Goal: Task Accomplishment & Management: Complete application form

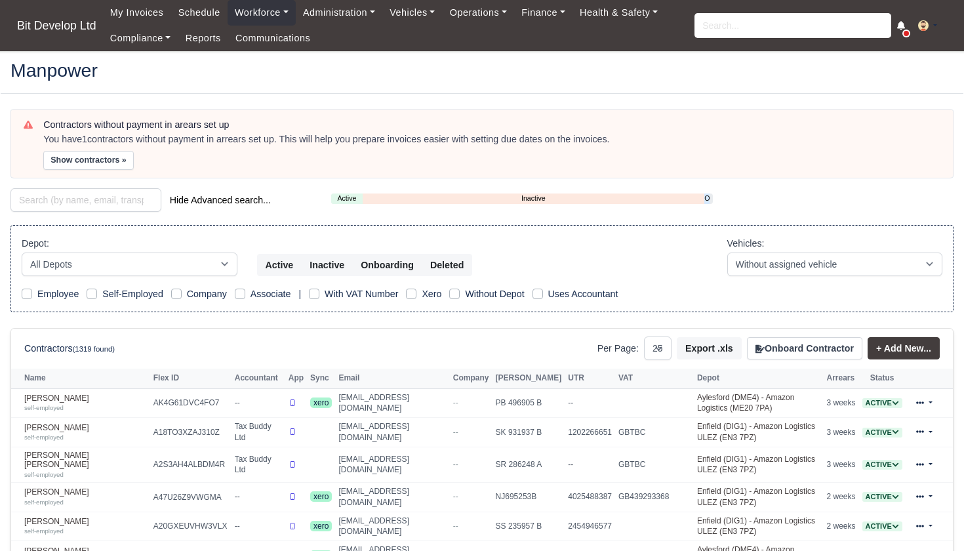
select select "25"
click at [832, 345] on button "Onboard Contractor" at bounding box center [804, 348] width 115 height 22
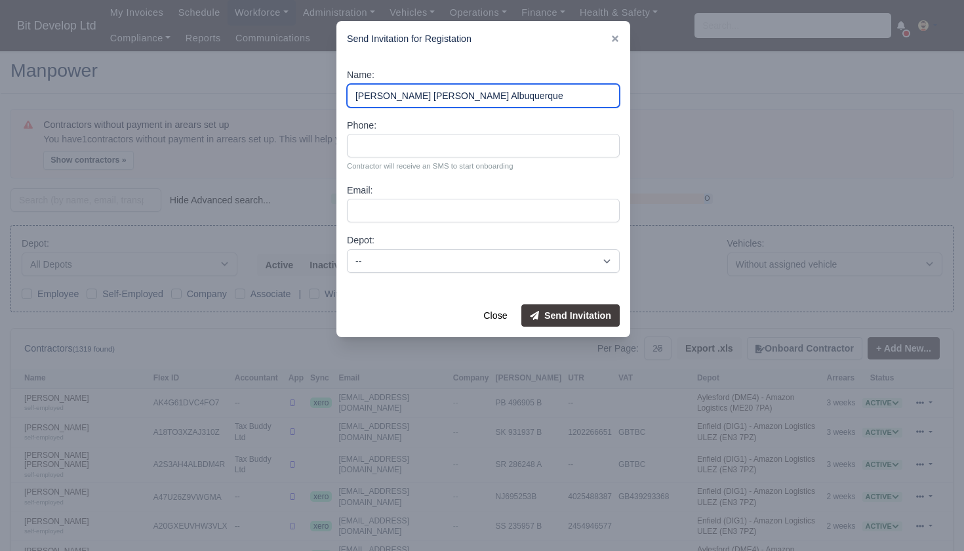
type input "[PERSON_NAME] [PERSON_NAME] Albuquerque"
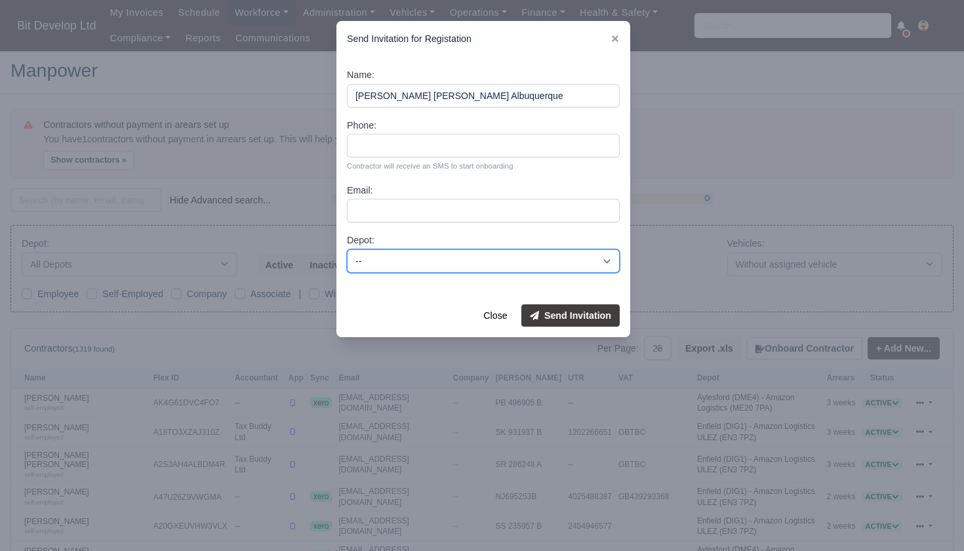
select select "2"
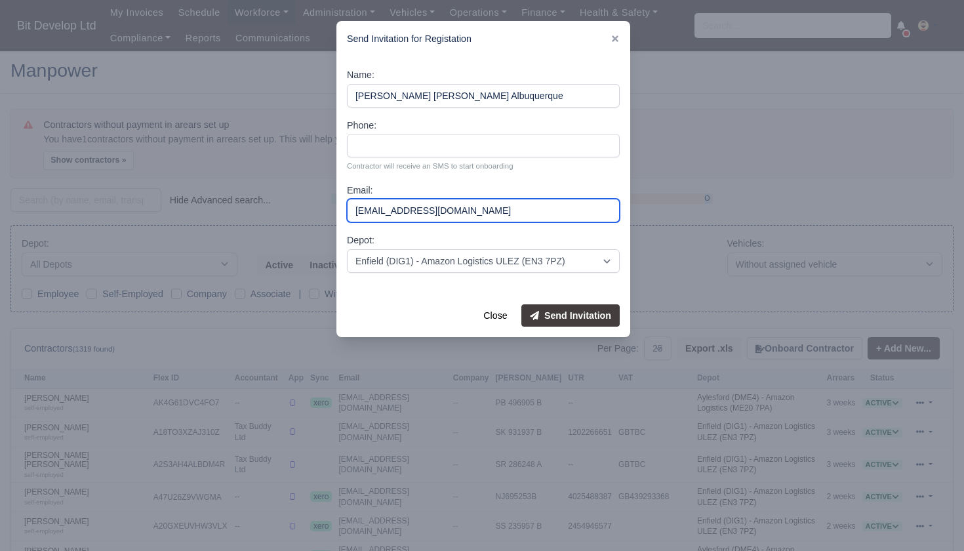
type input "[EMAIL_ADDRESS][DOMAIN_NAME]"
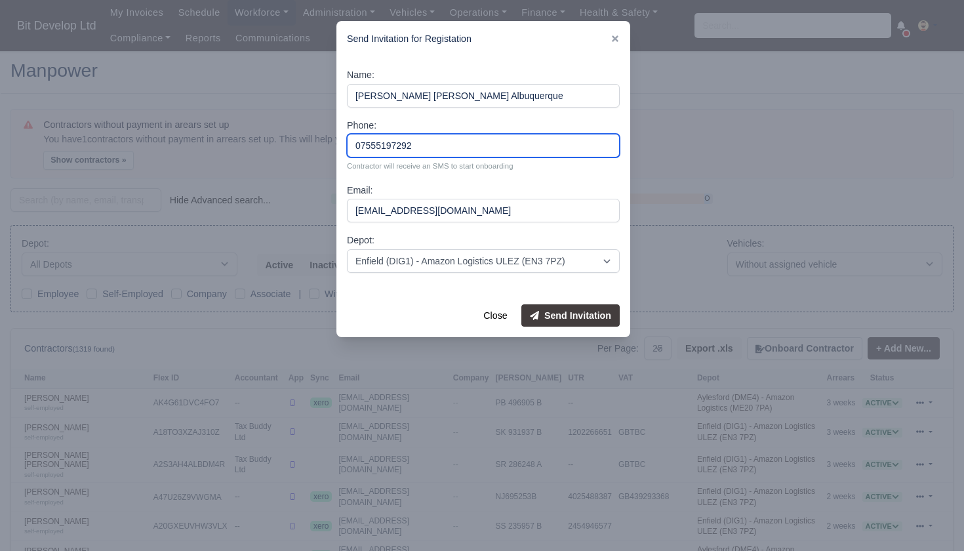
type input "07555197292"
click at [586, 315] on button "Send Invitation" at bounding box center [570, 315] width 98 height 22
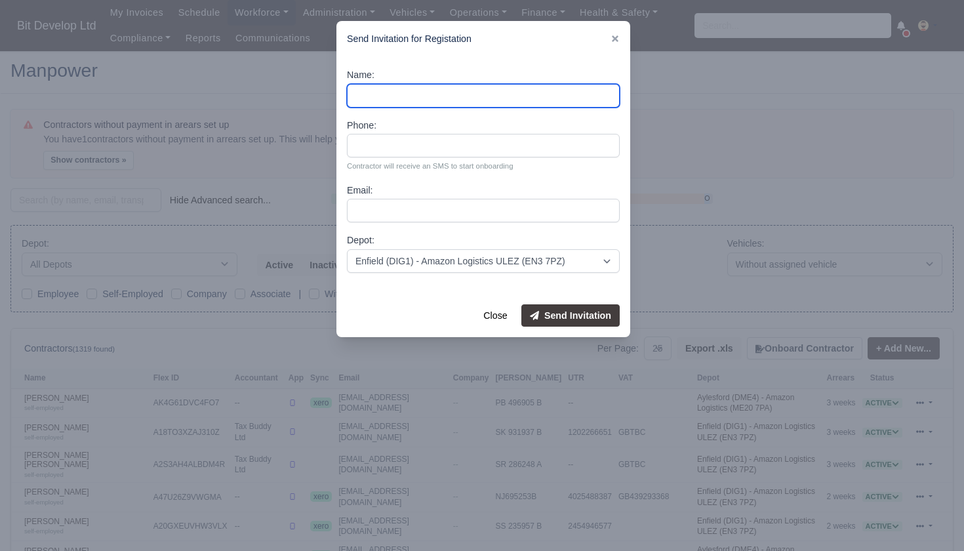
click at [443, 98] on input "Name:" at bounding box center [483, 96] width 273 height 24
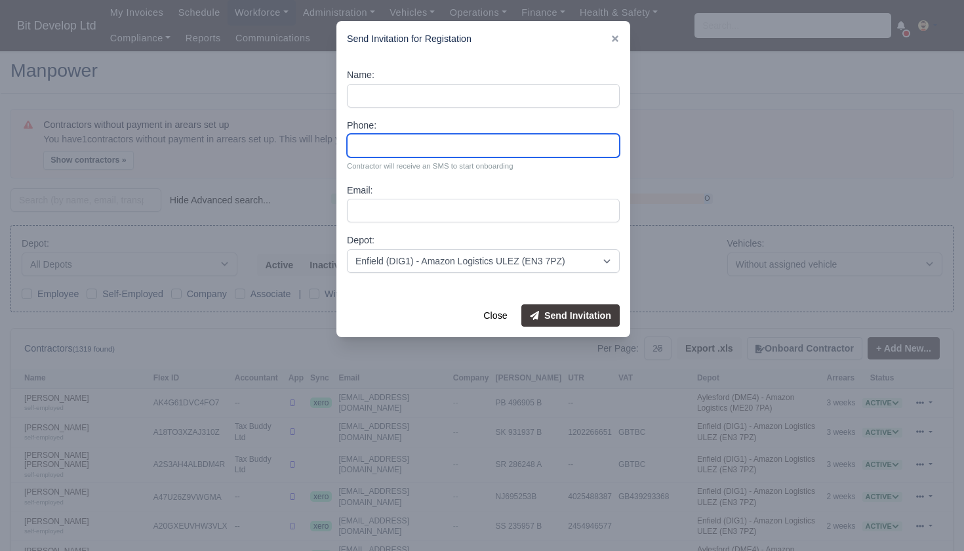
click at [380, 153] on input "Phone:" at bounding box center [483, 146] width 273 height 24
type input "07445263037"
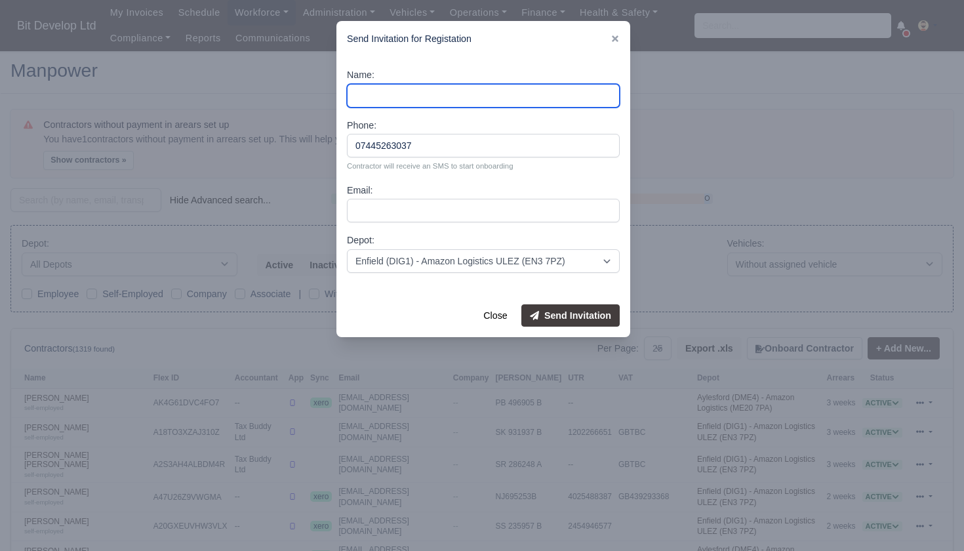
click at [424, 102] on input "Name:" at bounding box center [483, 96] width 273 height 24
type input "h"
type input "Halo Hama Rash"
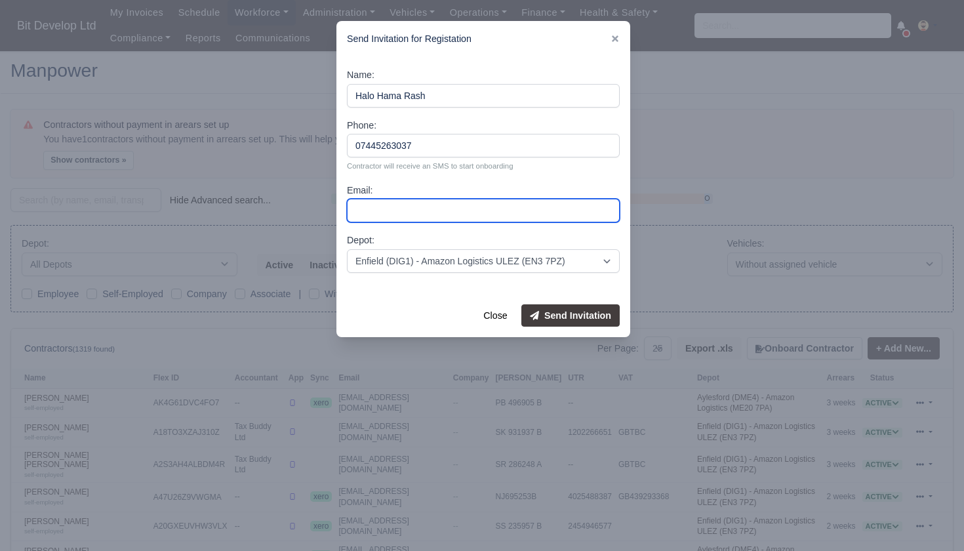
click at [399, 205] on input "Email:" at bounding box center [483, 211] width 273 height 24
type input "[EMAIL_ADDRESS][DOMAIN_NAME]"
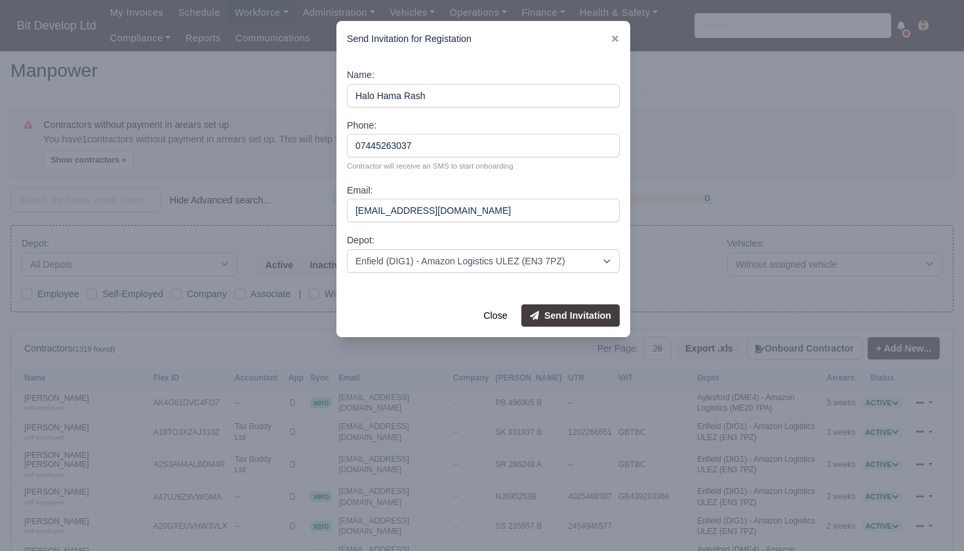
click at [558, 311] on button "Send Invitation" at bounding box center [570, 315] width 98 height 22
click at [614, 43] on icon at bounding box center [614, 38] width 9 height 9
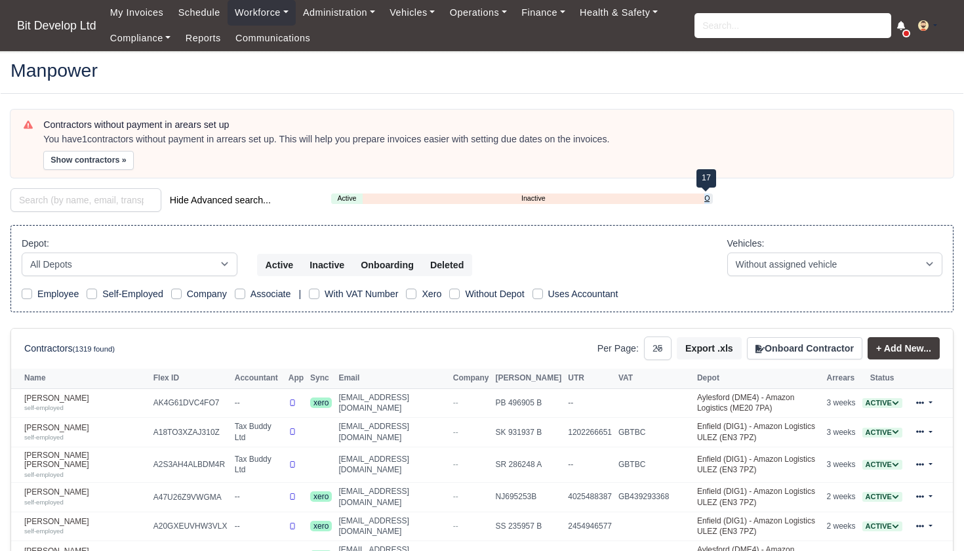
click at [709, 197] on link "Onboarding" at bounding box center [706, 198] width 5 height 11
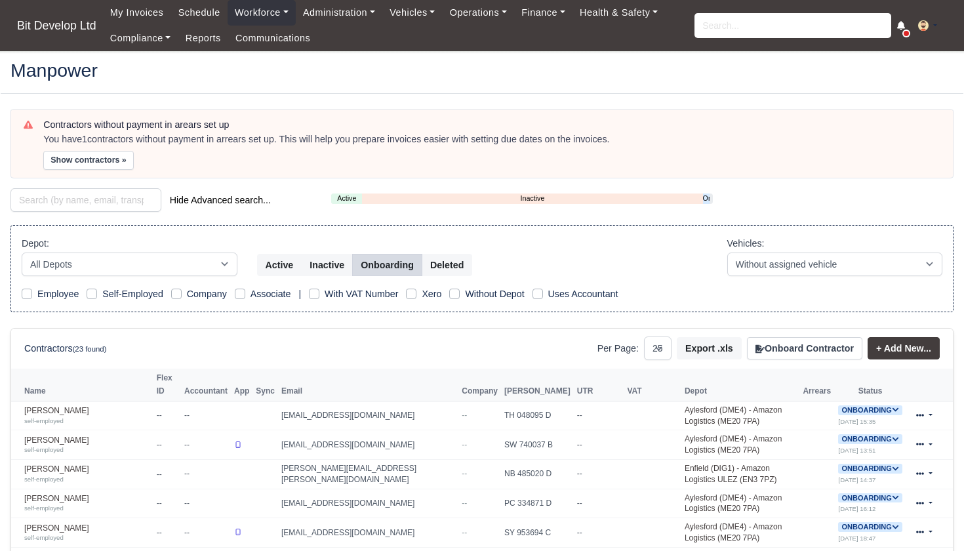
click at [784, 347] on button "Onboard Contractor" at bounding box center [804, 348] width 115 height 22
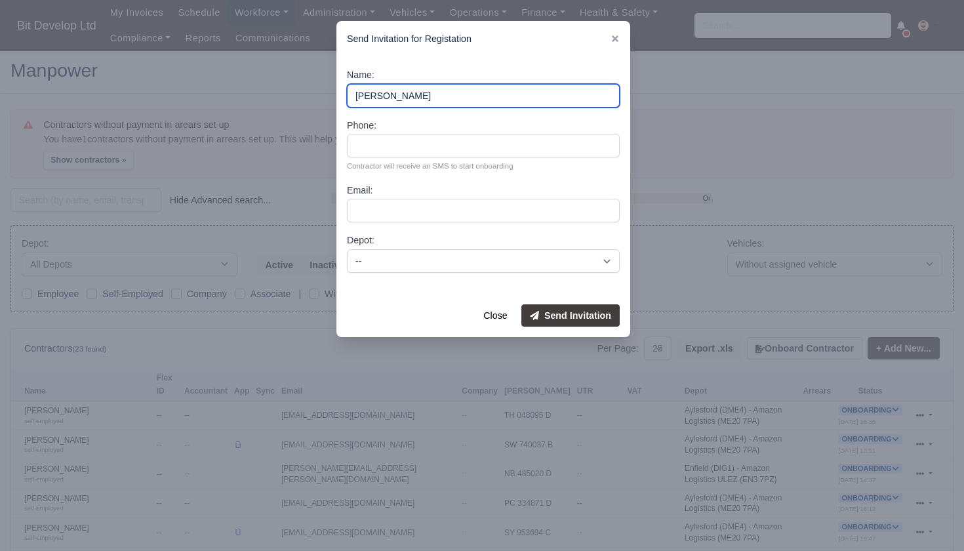
type input "[PERSON_NAME]"
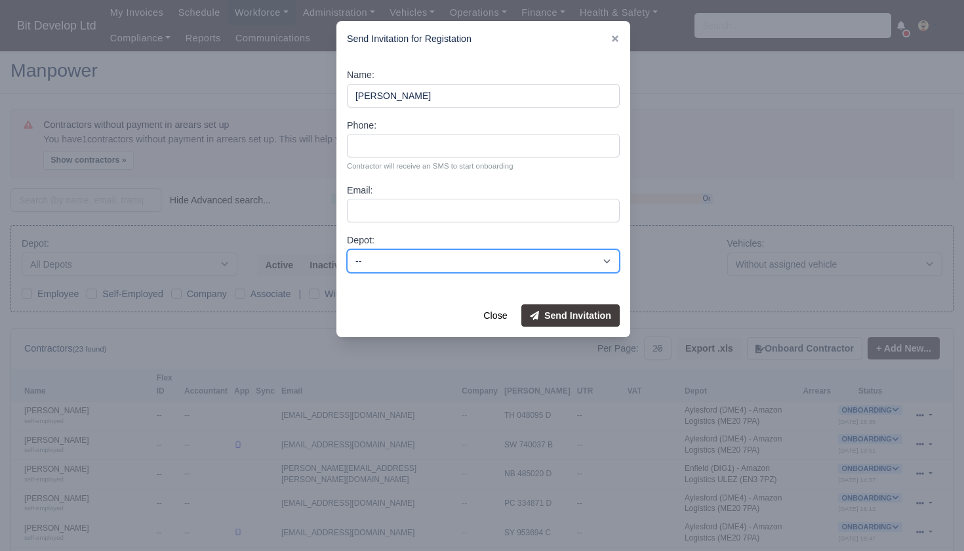
select select "2"
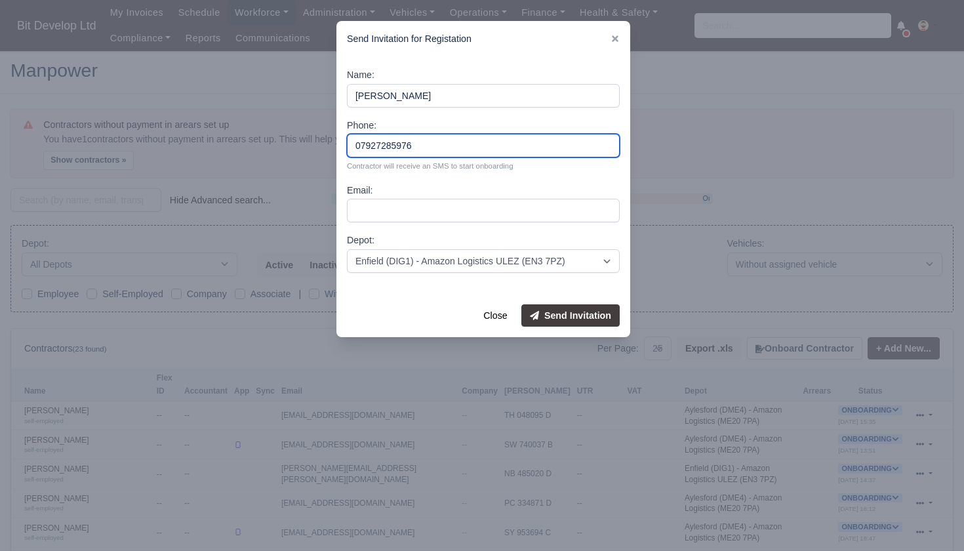
type input "07927285976"
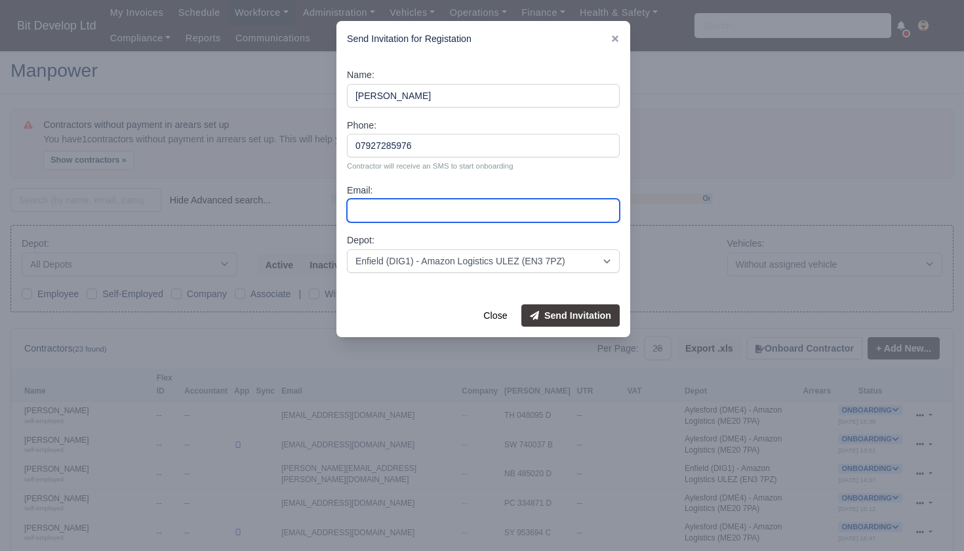
click at [407, 213] on input "Email:" at bounding box center [483, 211] width 273 height 24
type input "[EMAIL_ADDRESS][DOMAIN_NAME]"
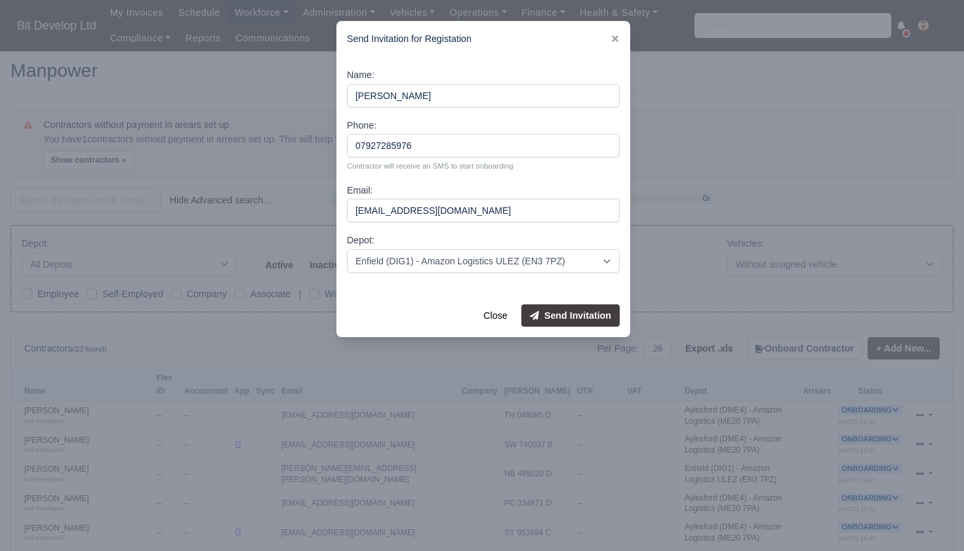
click at [576, 308] on button "Send Invitation" at bounding box center [570, 315] width 98 height 22
click at [615, 38] on icon at bounding box center [615, 38] width 7 height 7
